Goal: Task Accomplishment & Management: Manage account settings

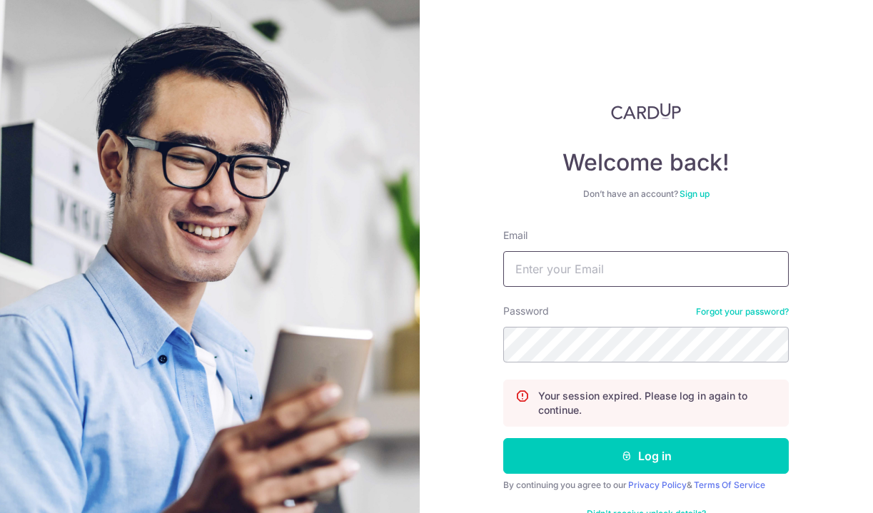
type input "[EMAIL_ADDRESS][DOMAIN_NAME]"
click at [644, 456] on button "Log in" at bounding box center [645, 456] width 285 height 36
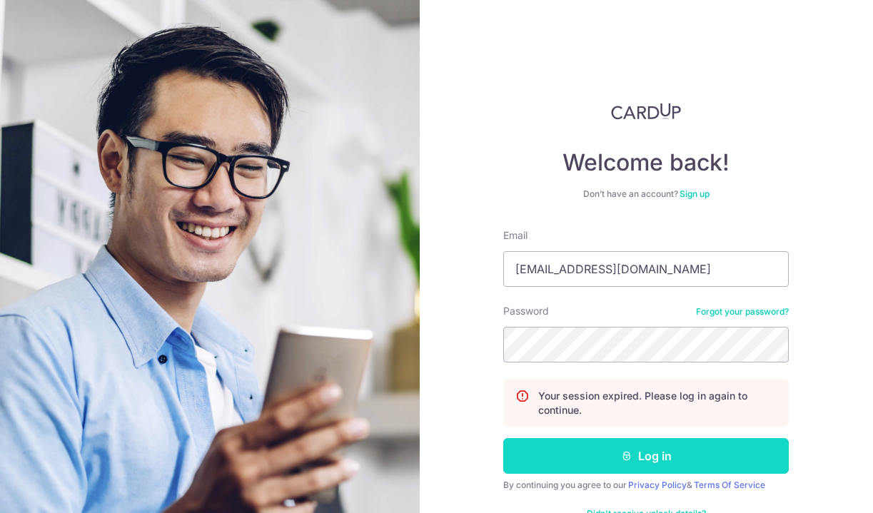
click at [608, 461] on button "Log in" at bounding box center [645, 456] width 285 height 36
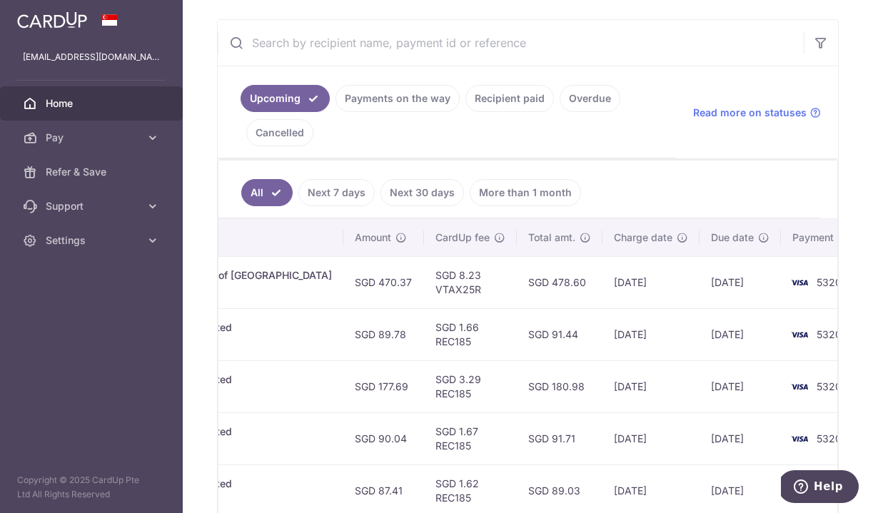
scroll to position [0, 485]
click at [425, 293] on td "SGD 8.23 VTAX25R" at bounding box center [471, 282] width 93 height 52
copy td "VTAX25R"
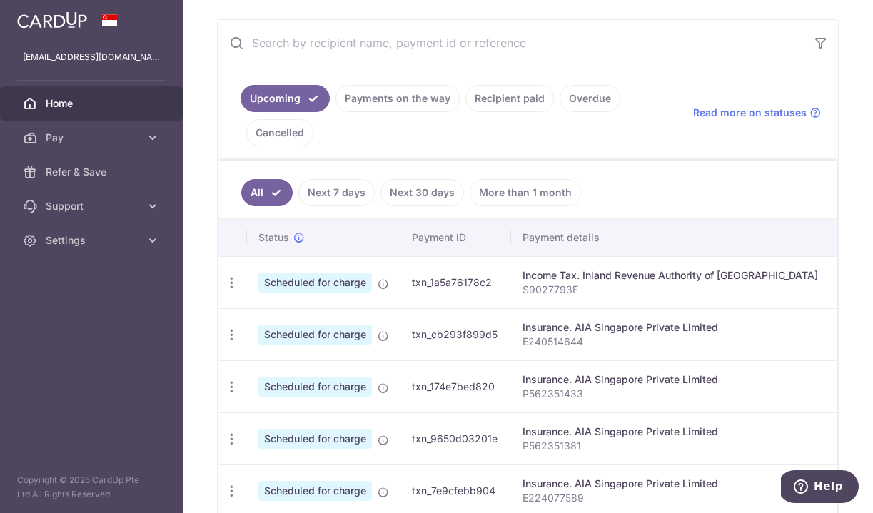
scroll to position [0, 0]
click at [234, 284] on icon "button" at bounding box center [231, 282] width 15 height 15
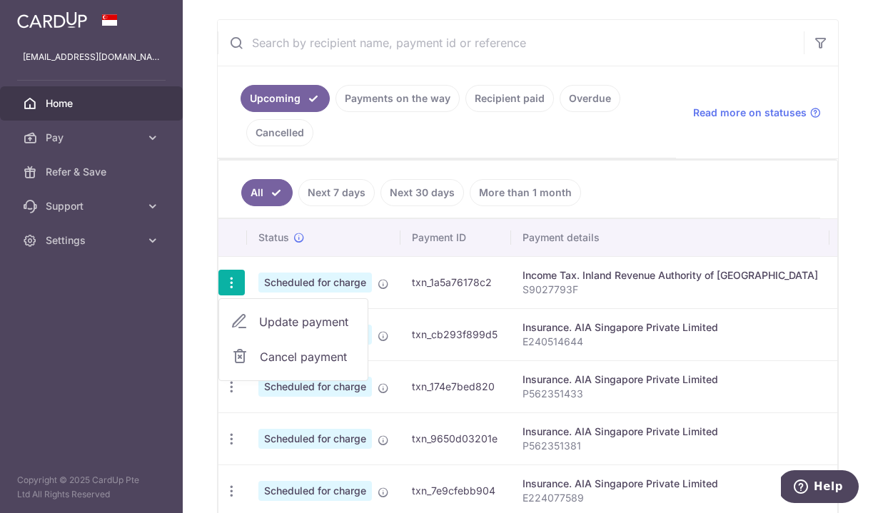
click at [663, 138] on ul "Upcoming Payments on the way Recipient paid Overdue Cancelled" at bounding box center [447, 112] width 458 height 92
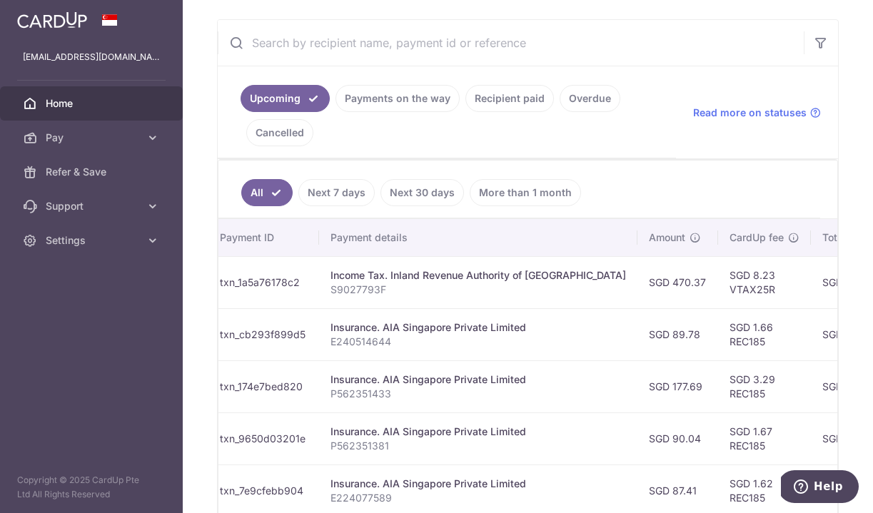
scroll to position [0, 368]
